Goal: Task Accomplishment & Management: Use online tool/utility

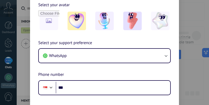
click at [191, 15] on div "Let's make Kommo yours Select your avatar Select your support preference WhatsA…" at bounding box center [104, 52] width 209 height 105
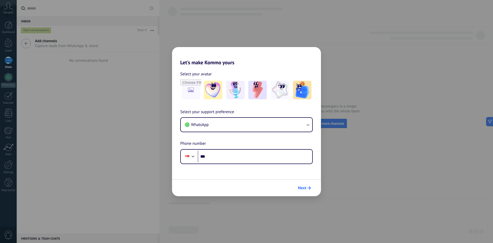
click at [209, 104] on span "Next" at bounding box center [302, 188] width 8 height 4
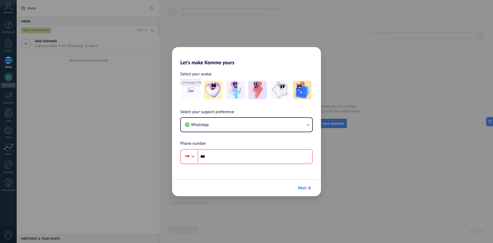
click at [209, 104] on span "Next" at bounding box center [304, 188] width 13 height 4
click at [209, 104] on button "WhatsApp" at bounding box center [247, 125] width 132 height 14
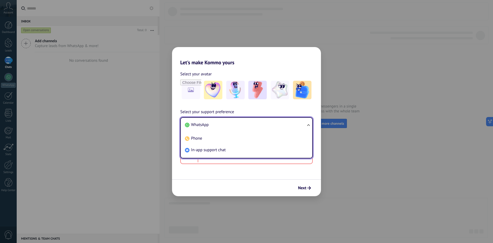
click at [209, 104] on li "WhatsApp" at bounding box center [245, 125] width 125 height 12
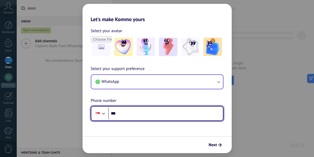
click at [131, 104] on input "***" at bounding box center [165, 113] width 115 height 12
type input "**********"
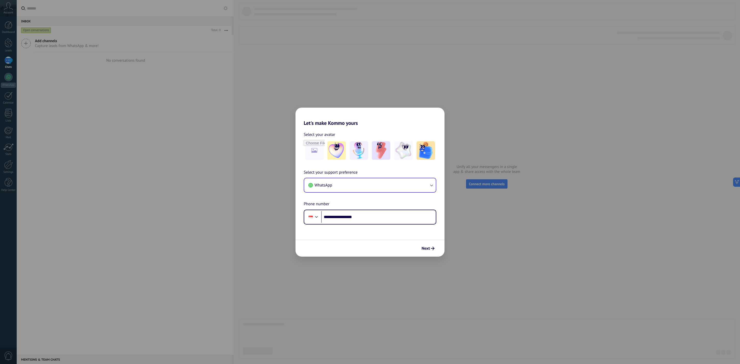
click at [209, 104] on div "**********" at bounding box center [370, 182] width 740 height 364
click at [209, 104] on span "Next" at bounding box center [426, 249] width 8 height 4
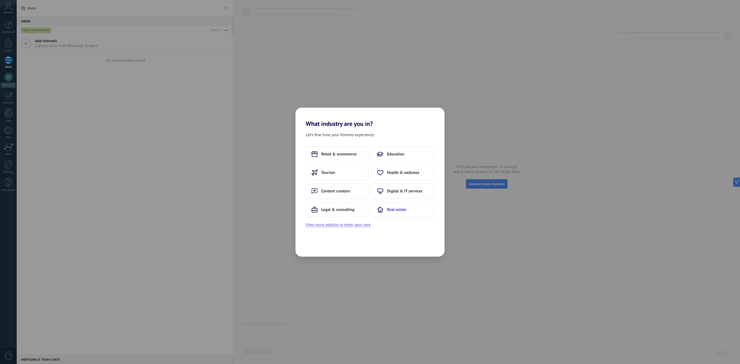
click at [209, 104] on use at bounding box center [380, 209] width 5 height 5
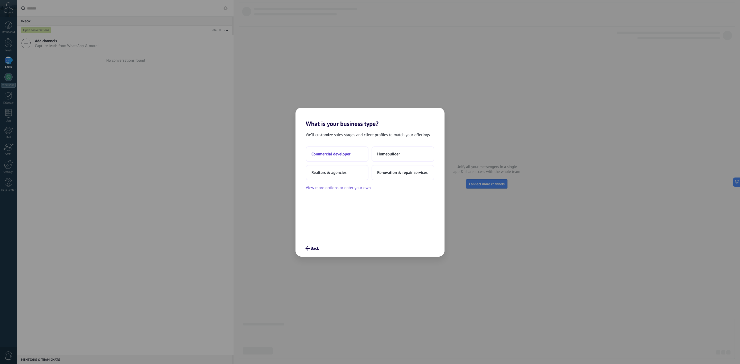
click at [209, 104] on span "Commercial developer" at bounding box center [330, 154] width 39 height 5
click at [209, 104] on button "Just me" at bounding box center [337, 153] width 63 height 15
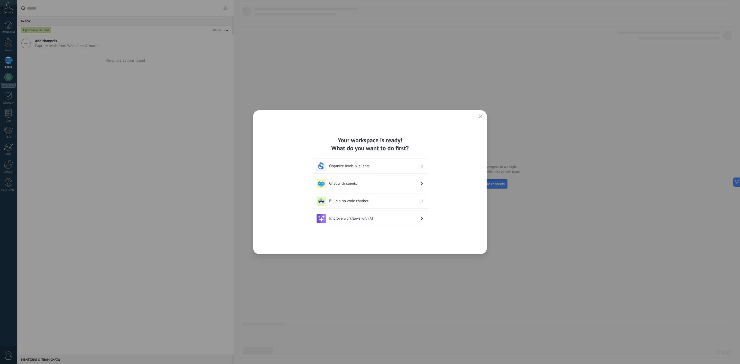
click at [209, 104] on button "button" at bounding box center [480, 116] width 7 height 7
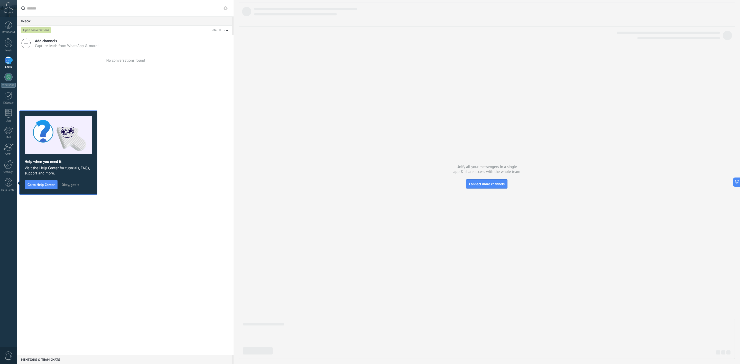
click at [102, 42] on div "Add channels Capture leads from WhatsApp & more!" at bounding box center [125, 43] width 217 height 17
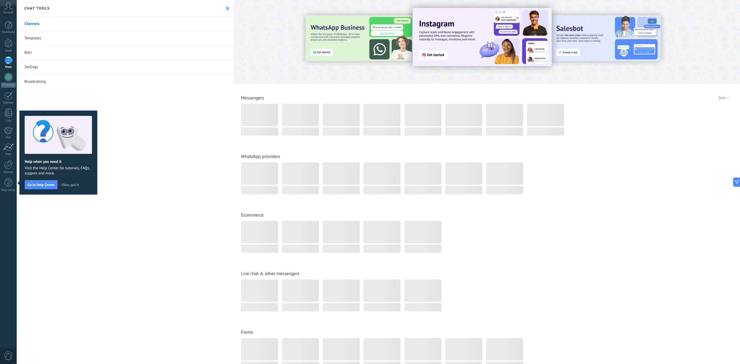
click at [71, 104] on span "Okay, got it" at bounding box center [70, 185] width 17 height 4
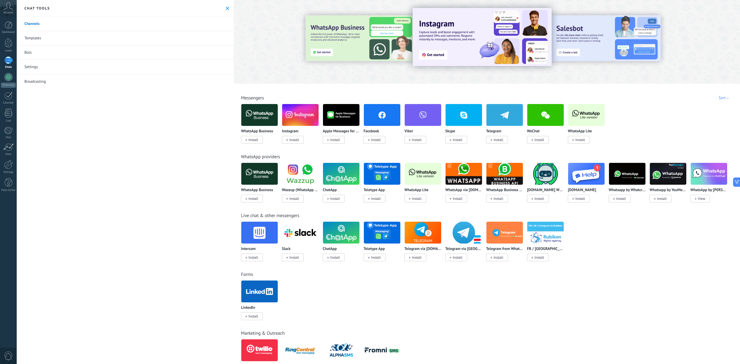
click at [209, 7] on icon at bounding box center [227, 8] width 3 height 3
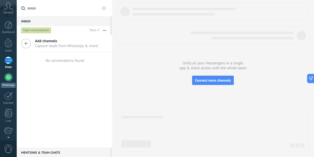
click at [8, 81] on div at bounding box center [8, 77] width 8 height 8
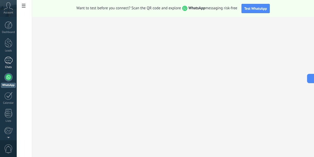
click at [11, 63] on div at bounding box center [8, 60] width 8 height 7
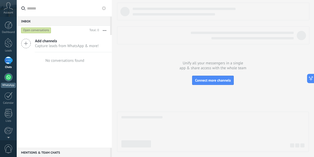
click at [7, 78] on div at bounding box center [8, 77] width 8 height 8
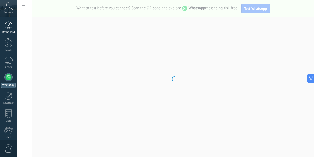
click at [12, 31] on div "Dashboard" at bounding box center [8, 32] width 15 height 3
click at [6, 69] on div "Dashboard Leads Chats WhatsApp Customers" at bounding box center [8, 109] width 17 height 176
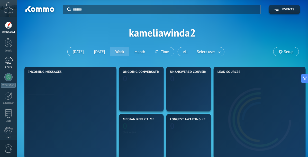
click at [6, 61] on div at bounding box center [8, 60] width 8 height 7
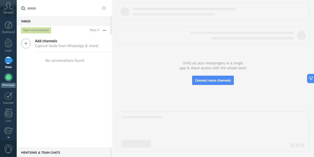
click at [10, 75] on div at bounding box center [8, 77] width 8 height 8
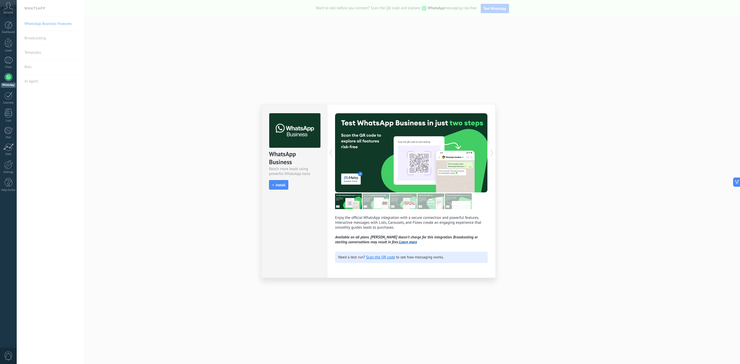
click at [209, 104] on icon at bounding box center [491, 153] width 5 height 10
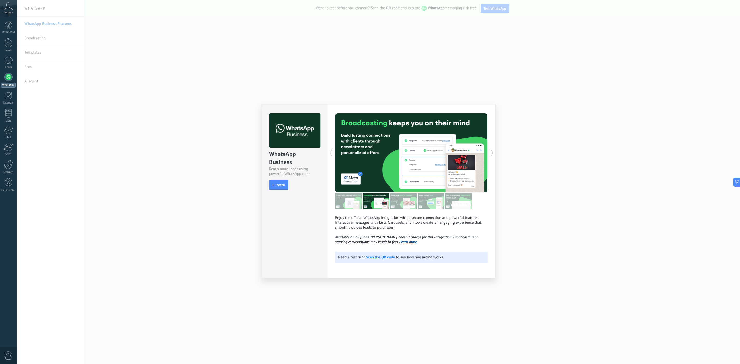
click at [209, 104] on icon at bounding box center [491, 153] width 5 height 10
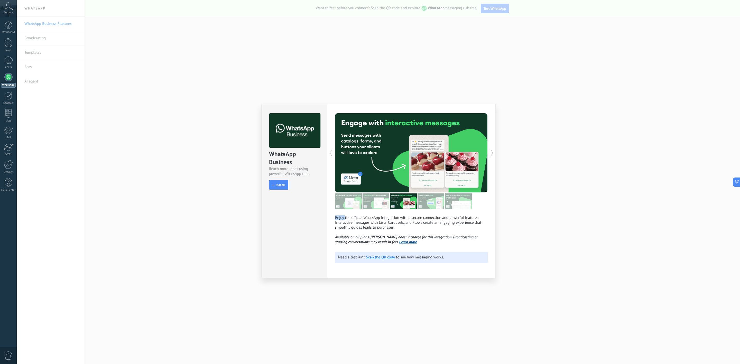
click at [209, 104] on icon at bounding box center [491, 153] width 5 height 10
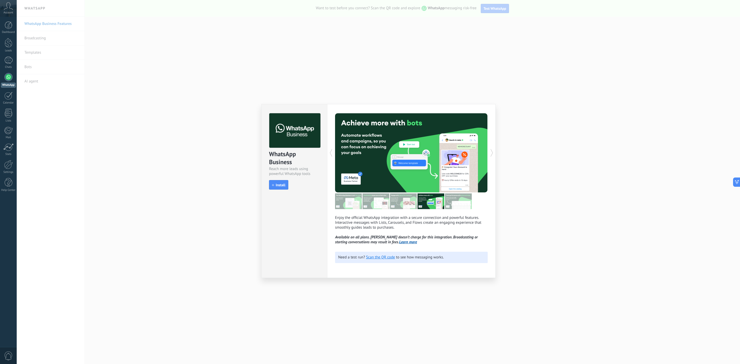
click at [209, 104] on icon at bounding box center [491, 153] width 5 height 10
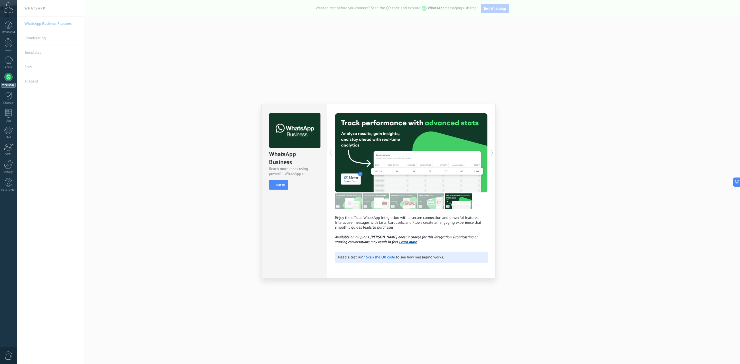
click at [209, 104] on icon at bounding box center [491, 153] width 5 height 10
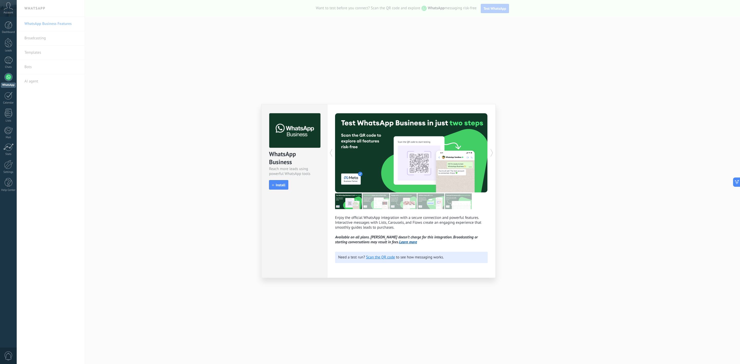
click at [209, 104] on icon at bounding box center [491, 153] width 5 height 10
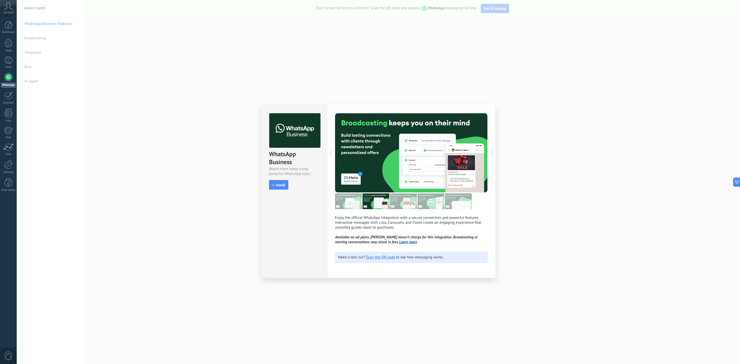
click at [209, 104] on icon at bounding box center [491, 153] width 5 height 10
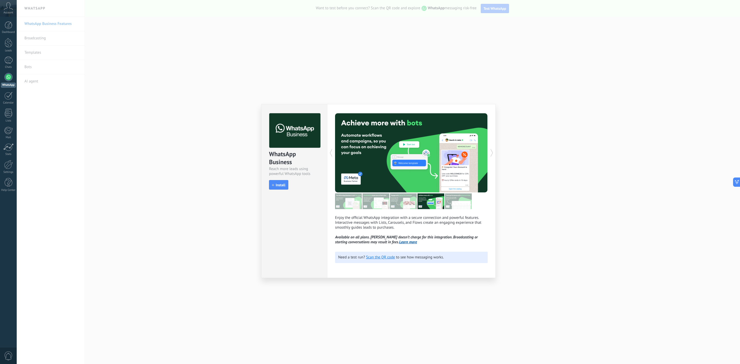
click at [209, 104] on icon at bounding box center [491, 153] width 5 height 10
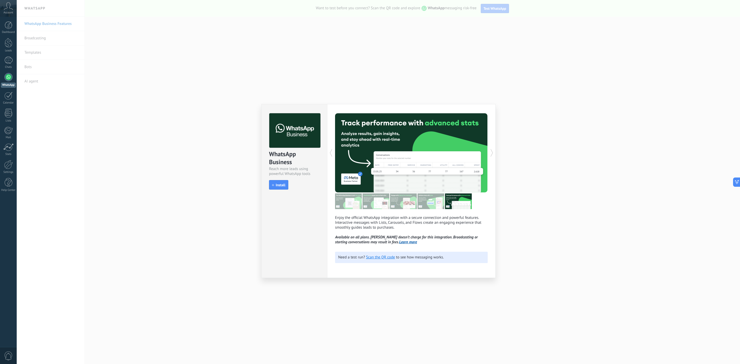
click at [209, 104] on icon at bounding box center [491, 153] width 5 height 10
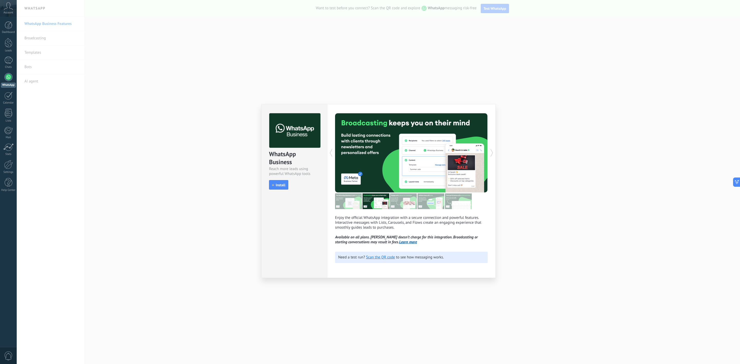
click at [209, 104] on icon at bounding box center [491, 153] width 5 height 10
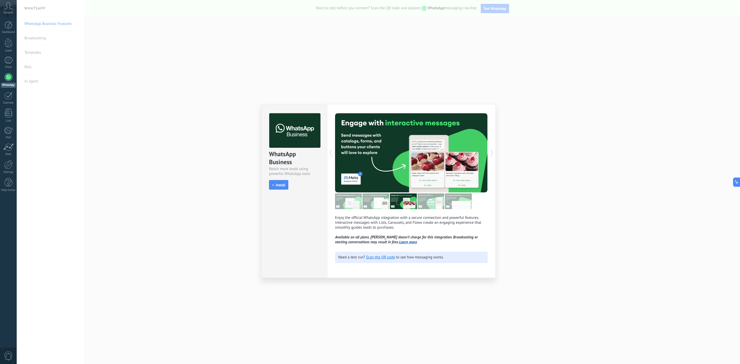
click at [209, 104] on icon at bounding box center [491, 153] width 5 height 10
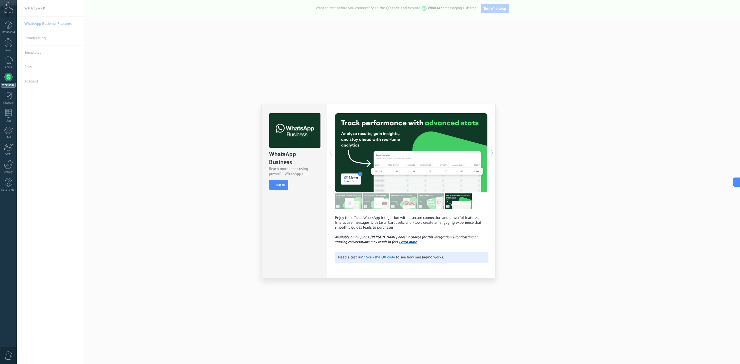
click at [209, 104] on icon at bounding box center [491, 153] width 5 height 10
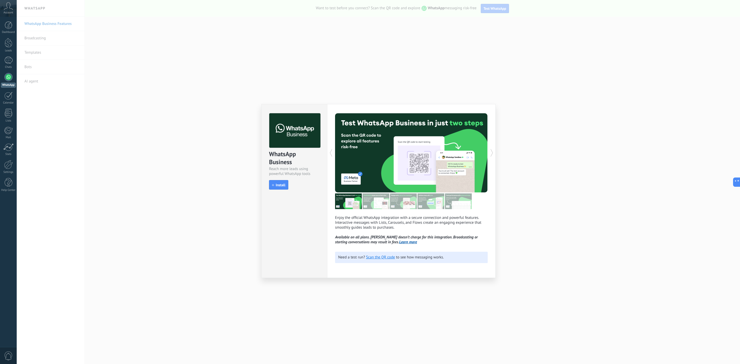
click at [209, 104] on icon at bounding box center [491, 153] width 5 height 10
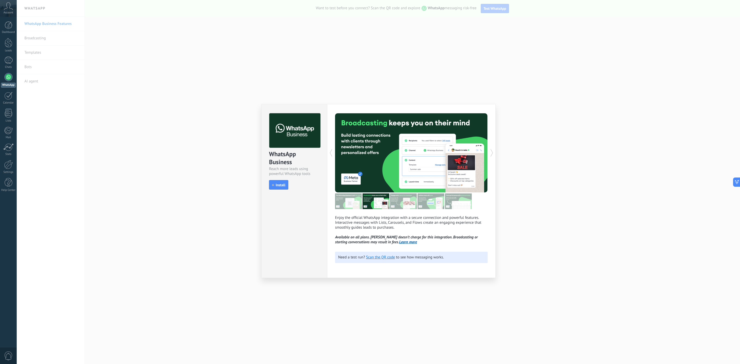
click at [209, 104] on icon at bounding box center [491, 153] width 5 height 10
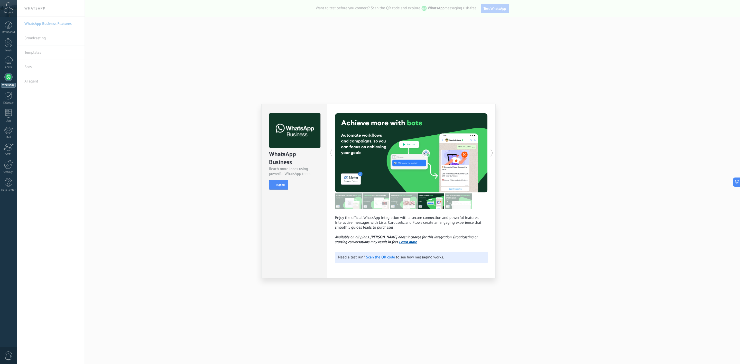
click at [209, 104] on icon at bounding box center [491, 153] width 5 height 10
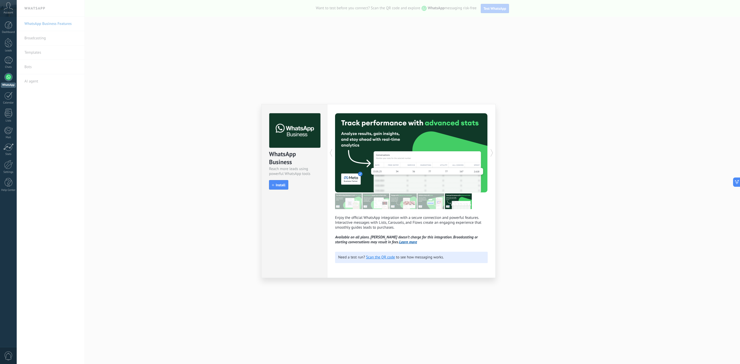
click at [209, 104] on icon at bounding box center [491, 153] width 5 height 10
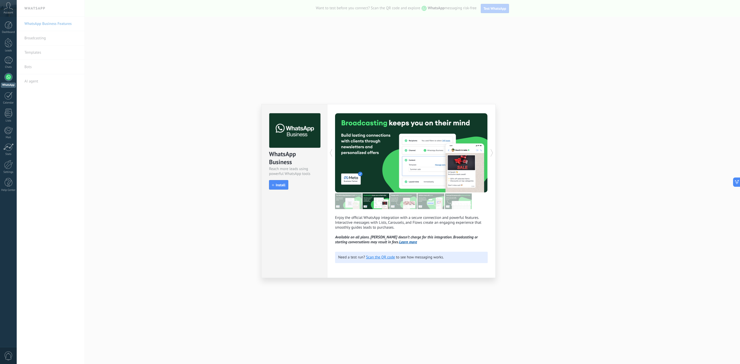
click at [209, 104] on icon at bounding box center [491, 153] width 5 height 10
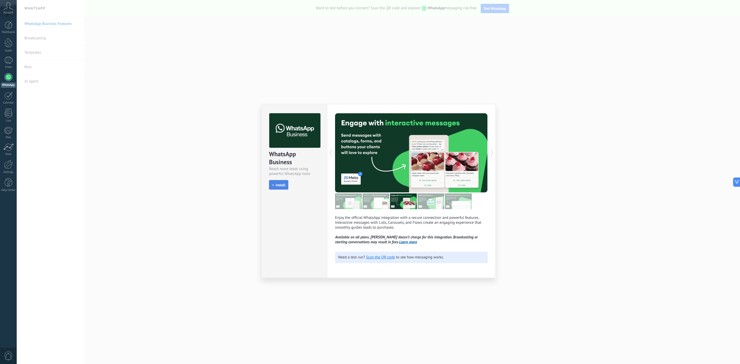
click at [209, 104] on icon "button" at bounding box center [273, 185] width 2 height 2
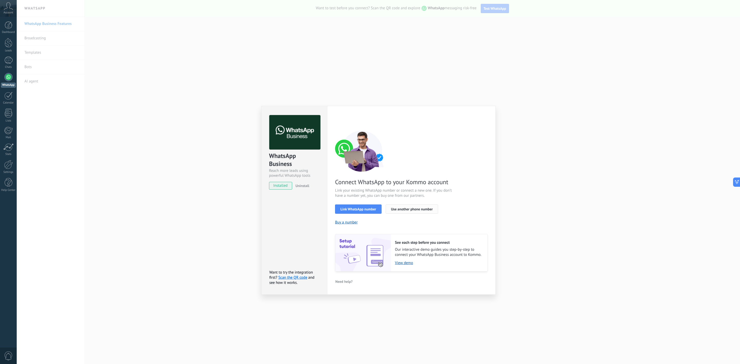
click at [209, 104] on button "Use another phone number" at bounding box center [412, 208] width 52 height 9
